Goal: Task Accomplishment & Management: Manage account settings

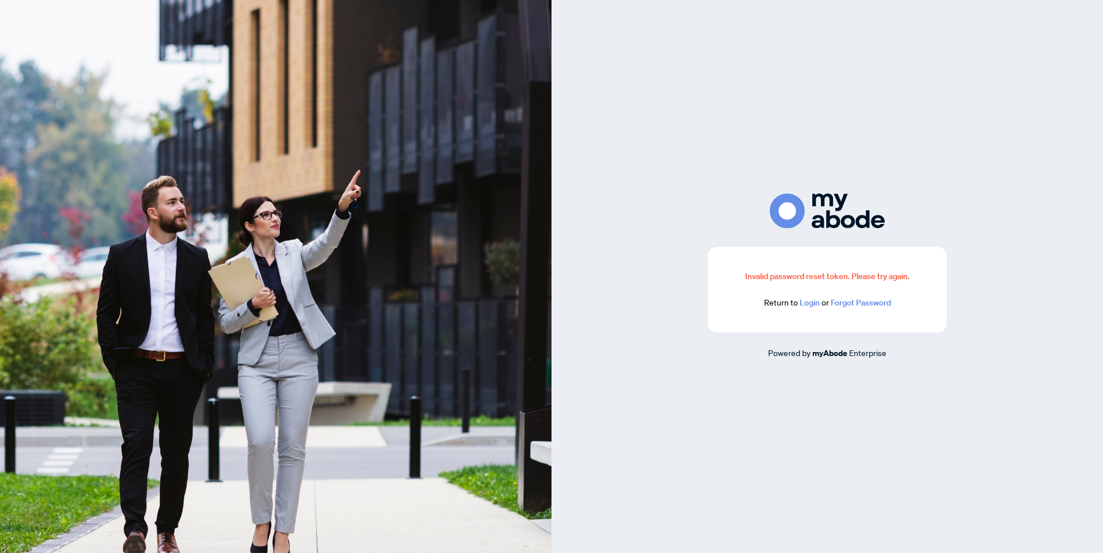
click at [811, 308] on link "Login" at bounding box center [810, 303] width 20 height 10
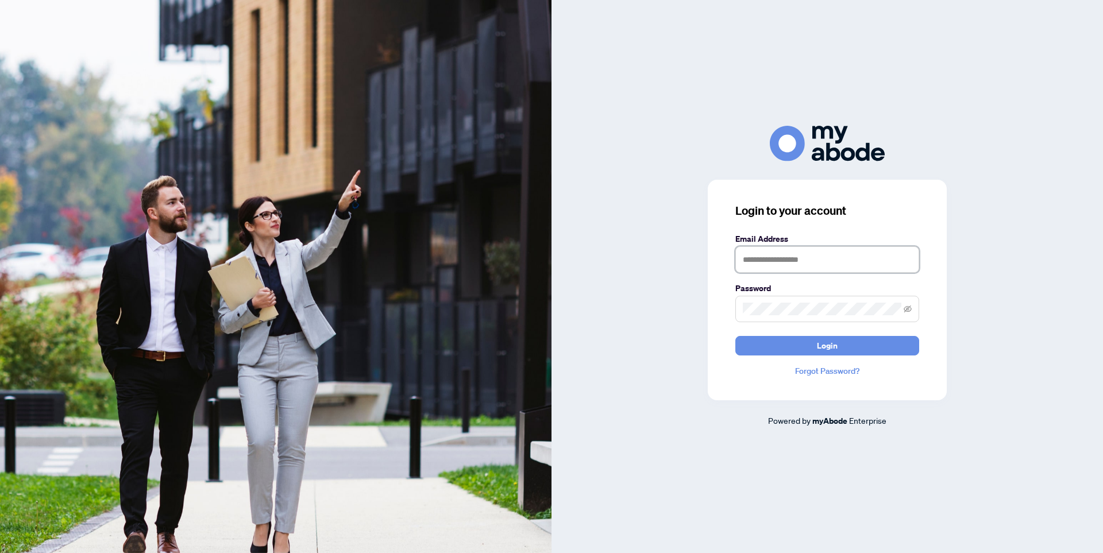
click at [799, 263] on input "text" at bounding box center [827, 259] width 184 height 26
type input "**********"
click at [735, 336] on button "Login" at bounding box center [827, 346] width 184 height 20
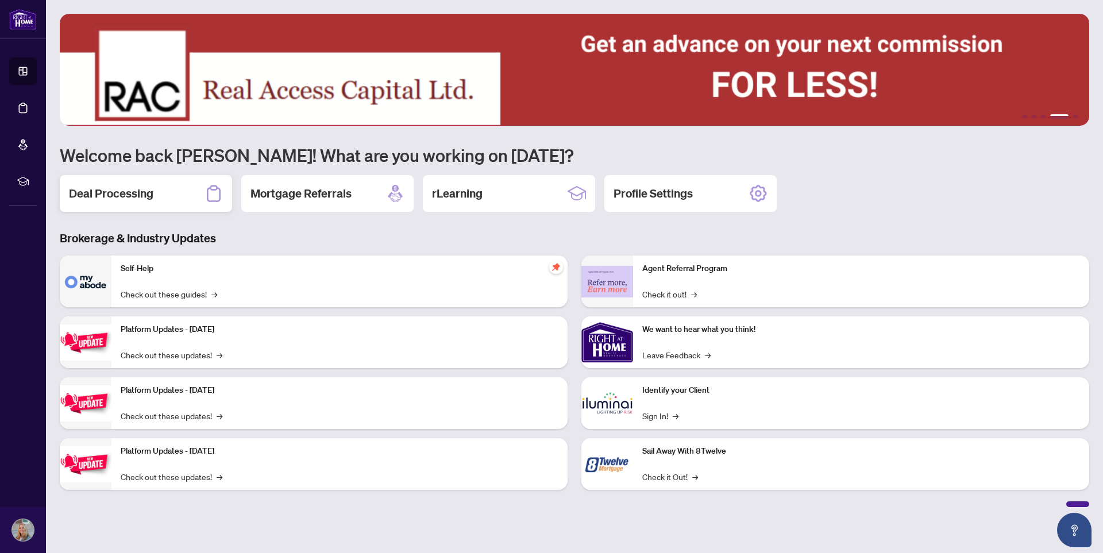
click at [113, 194] on h2 "Deal Processing" at bounding box center [111, 194] width 84 height 16
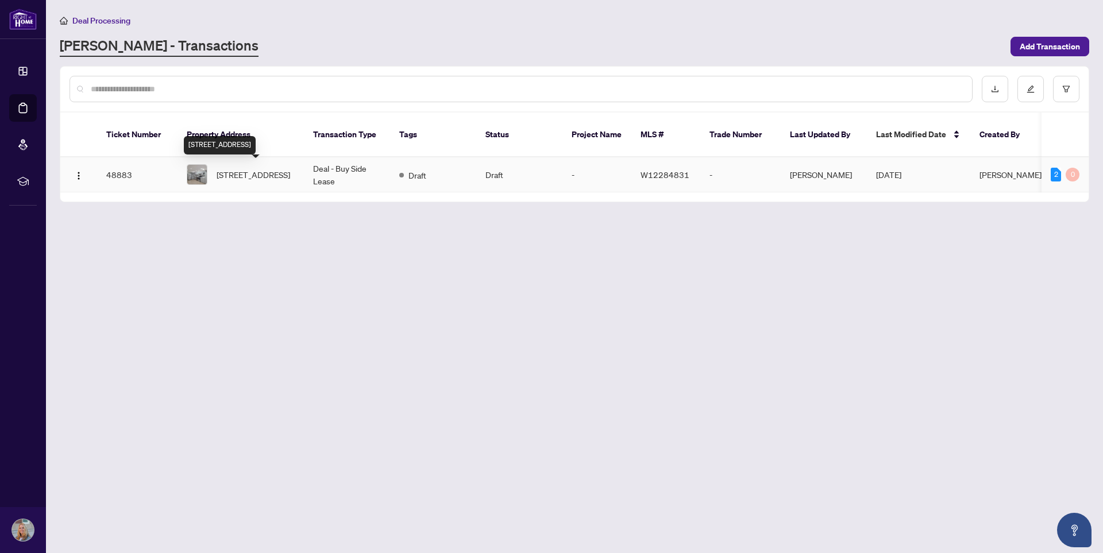
click at [234, 174] on span "[STREET_ADDRESS]" at bounding box center [254, 174] width 74 height 13
